Goal: Information Seeking & Learning: Learn about a topic

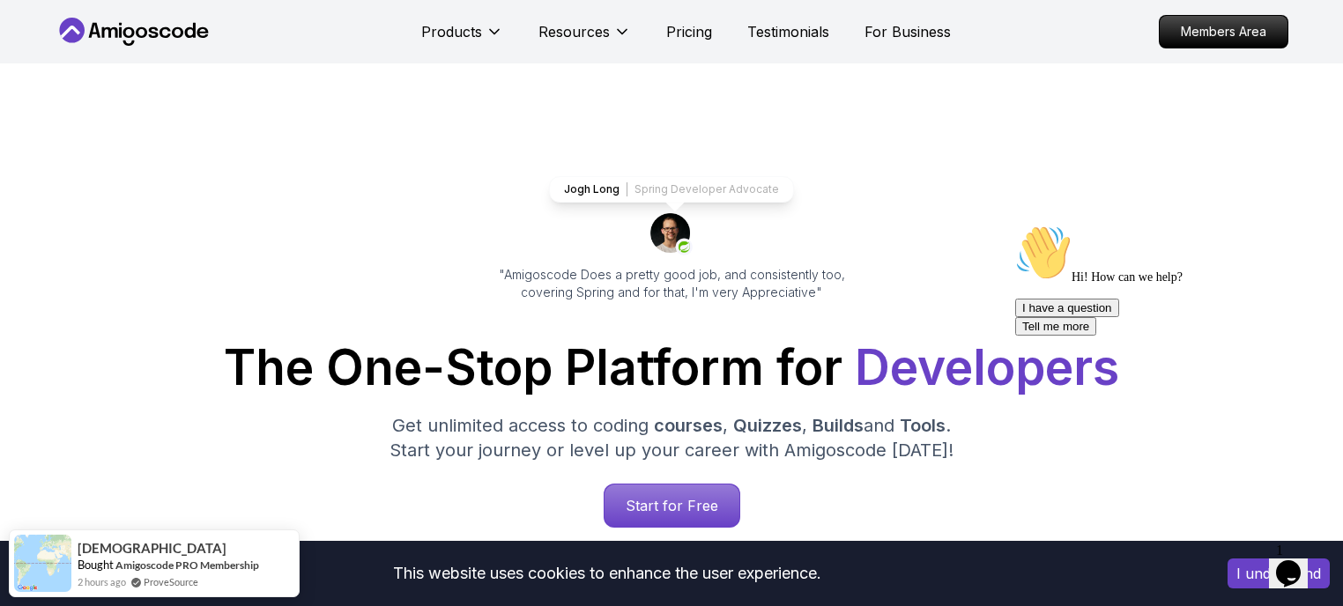
click at [691, 183] on p "Spring Developer Advocate" at bounding box center [706, 189] width 145 height 14
click at [1206, 26] on p "Members Area" at bounding box center [1224, 32] width 122 height 30
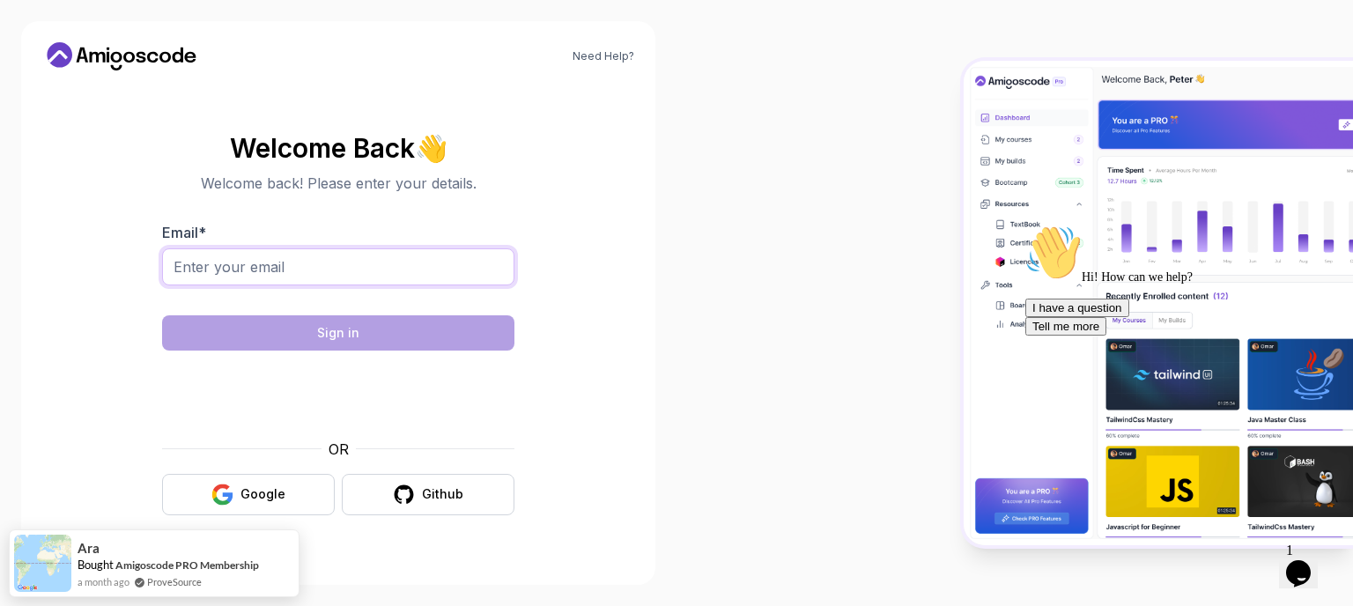
click at [410, 259] on input "Email *" at bounding box center [338, 266] width 352 height 37
type input "jon.igaitea@gmail.com"
click at [266, 495] on div "Google" at bounding box center [263, 495] width 45 height 18
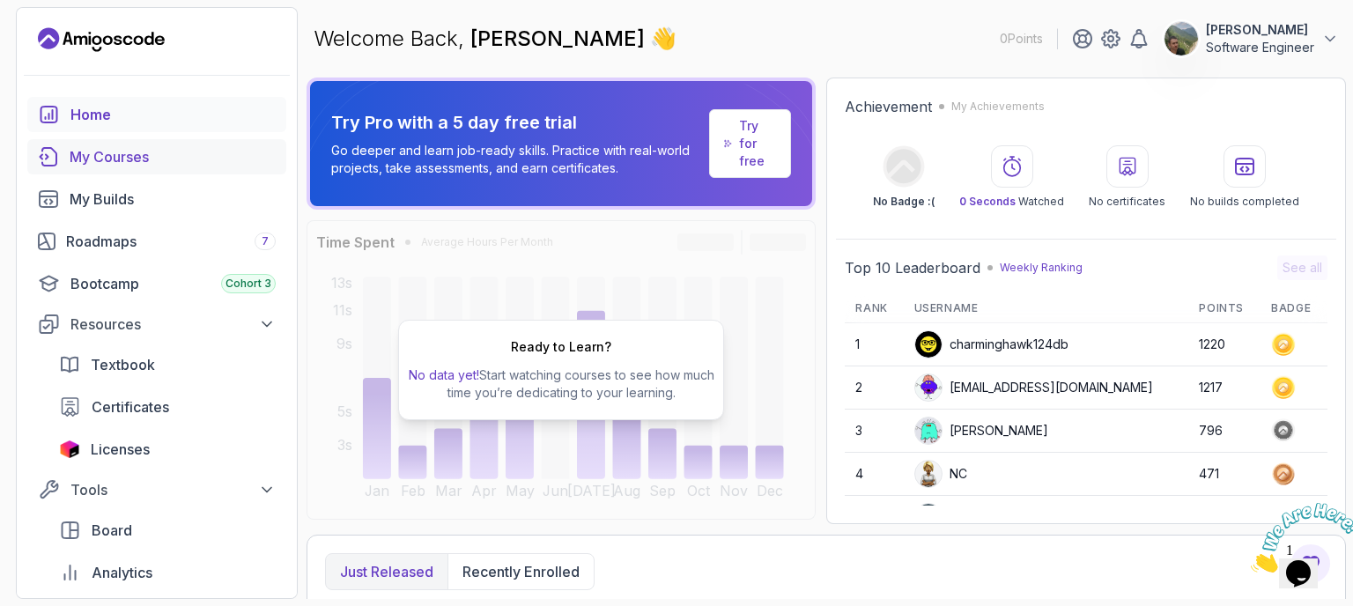
click at [141, 159] on div "My Courses" at bounding box center [173, 156] width 206 height 21
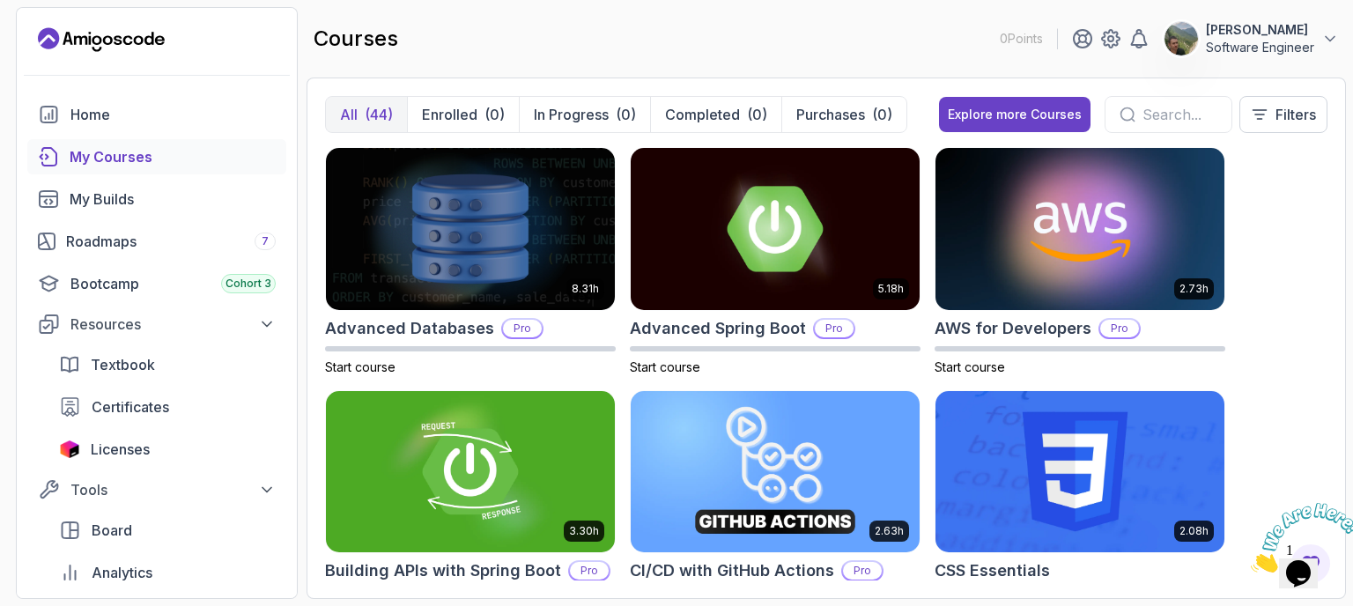
click at [1152, 119] on input "text" at bounding box center [1180, 114] width 75 height 21
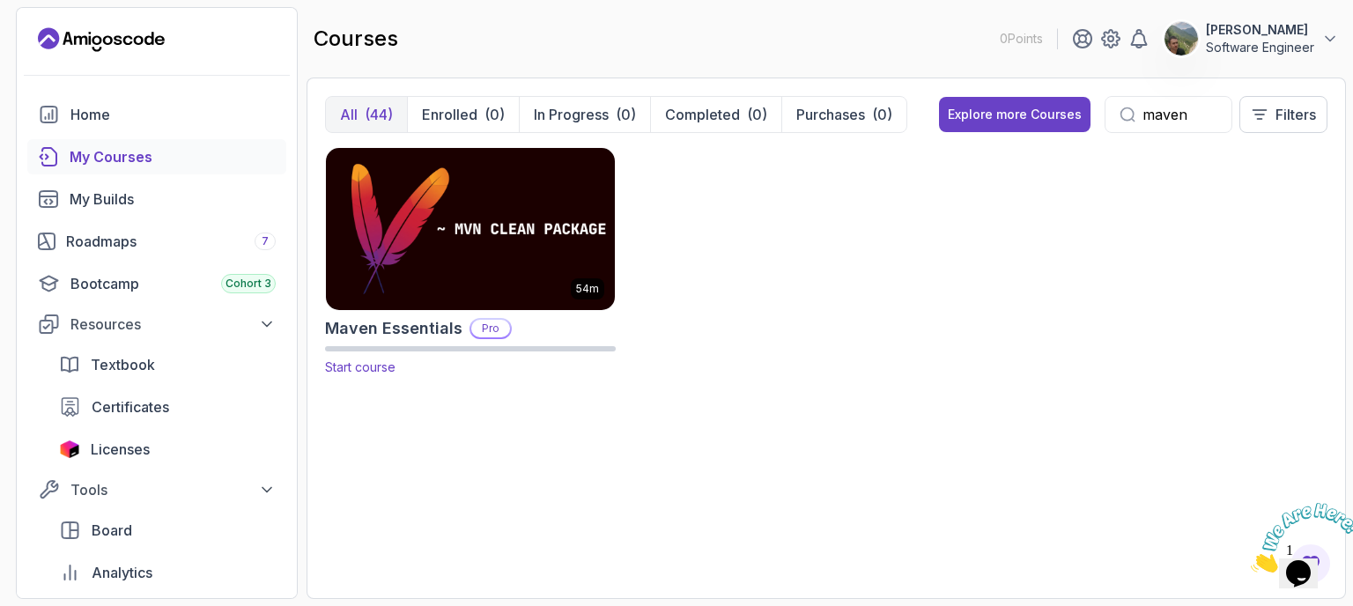
type input "maven"
click at [552, 287] on img at bounding box center [470, 229] width 303 height 170
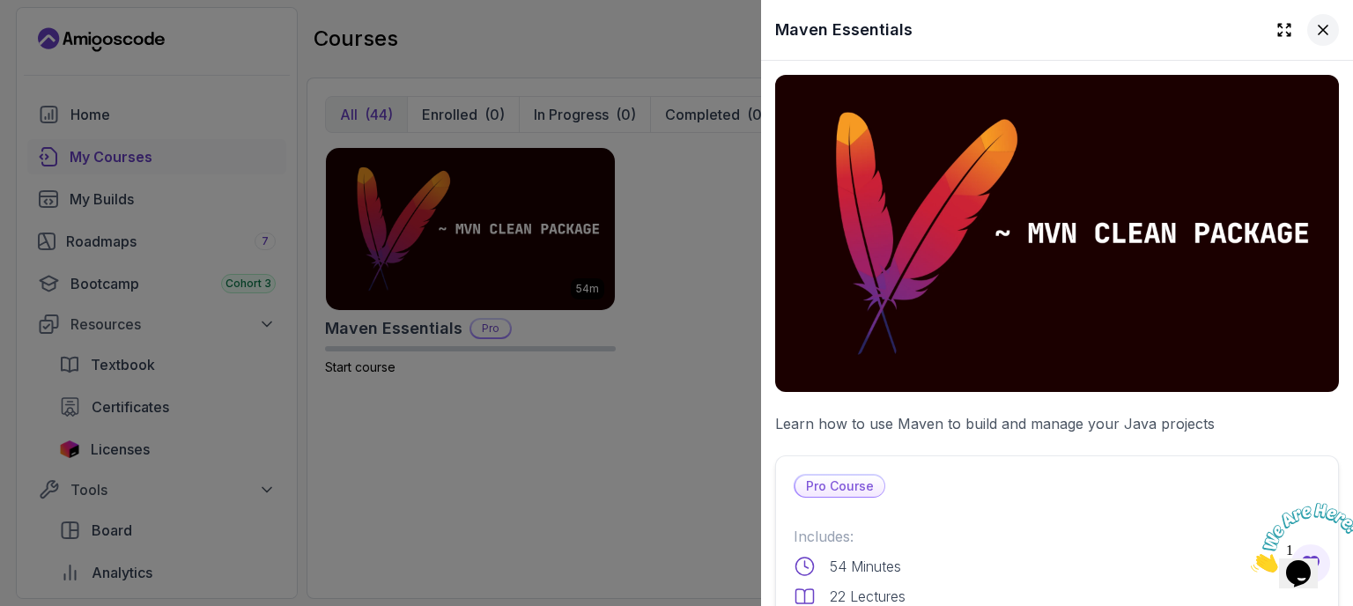
click at [1315, 29] on icon at bounding box center [1324, 30] width 18 height 18
